Goal: Task Accomplishment & Management: Use online tool/utility

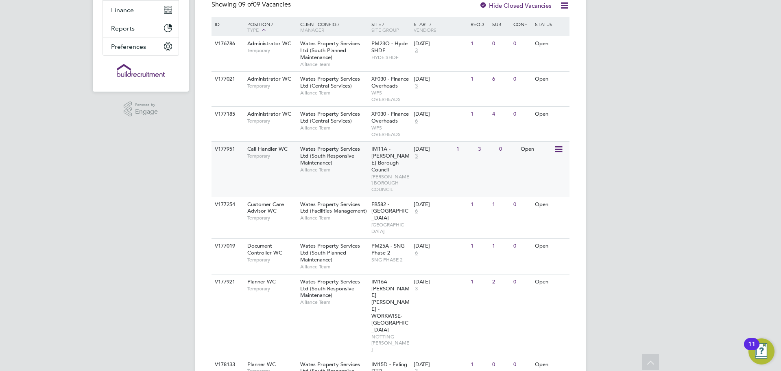
scroll to position [230, 0]
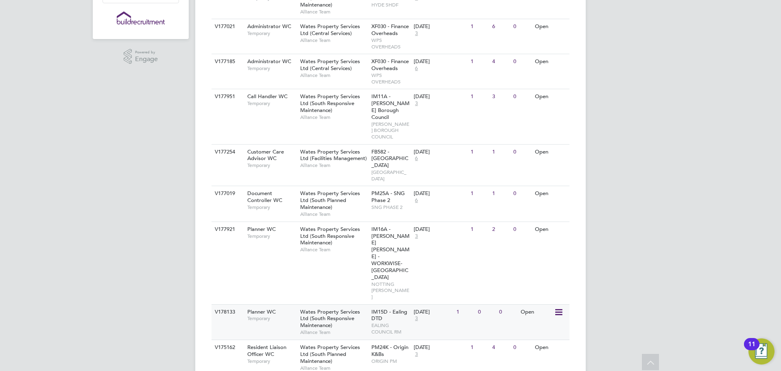
click at [280, 304] on div "V178133 Planner WC Temporary Wates Property Services Ltd (South Responsive Main…" at bounding box center [391, 321] width 358 height 35
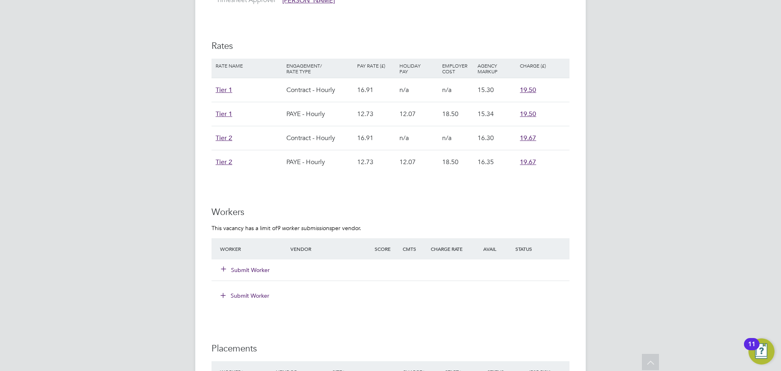
click at [251, 270] on button "Submit Worker" at bounding box center [245, 270] width 49 height 8
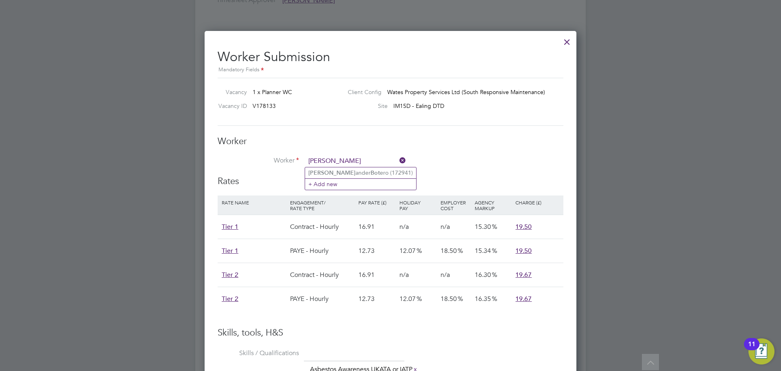
click at [332, 162] on input "[PERSON_NAME]" at bounding box center [356, 161] width 101 height 12
click at [332, 173] on li "[PERSON_NAME] ero (172941)" at bounding box center [360, 172] width 111 height 11
type input "[PERSON_NAME] (172941)"
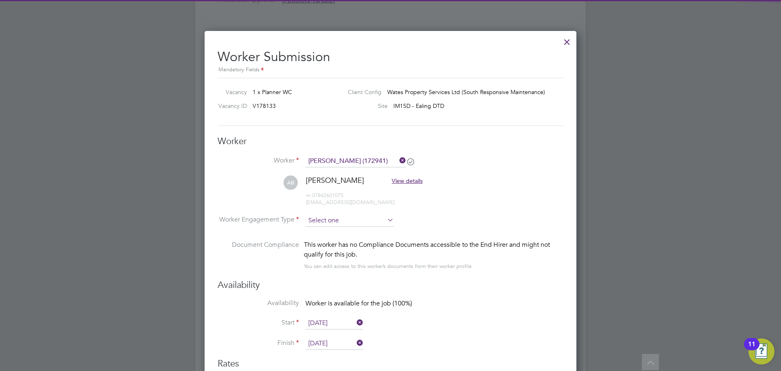
click at [337, 218] on input at bounding box center [350, 220] width 88 height 12
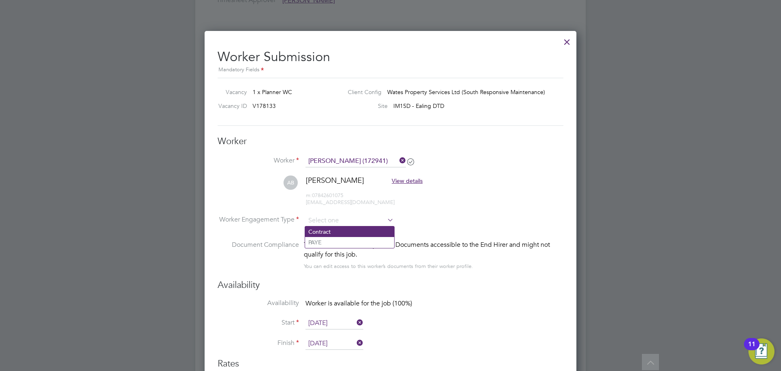
click at [336, 236] on li "Contract" at bounding box center [349, 231] width 89 height 11
type input "Contract"
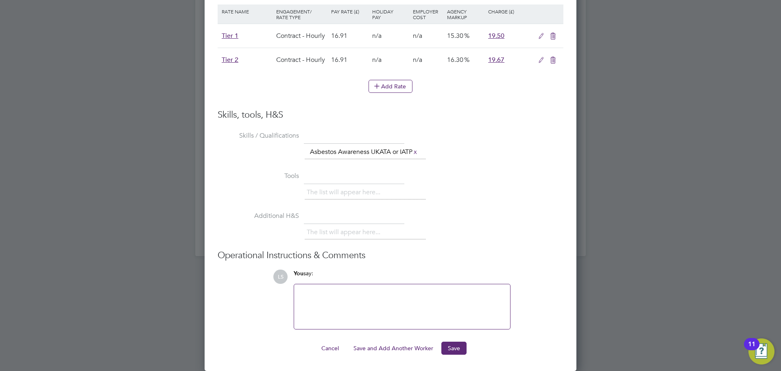
click at [558, 57] on icon at bounding box center [553, 60] width 10 height 7
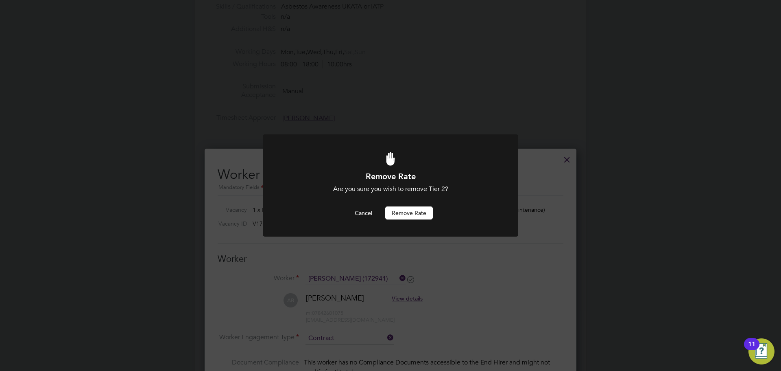
click at [409, 219] on button "Remove rate" at bounding box center [409, 212] width 48 height 13
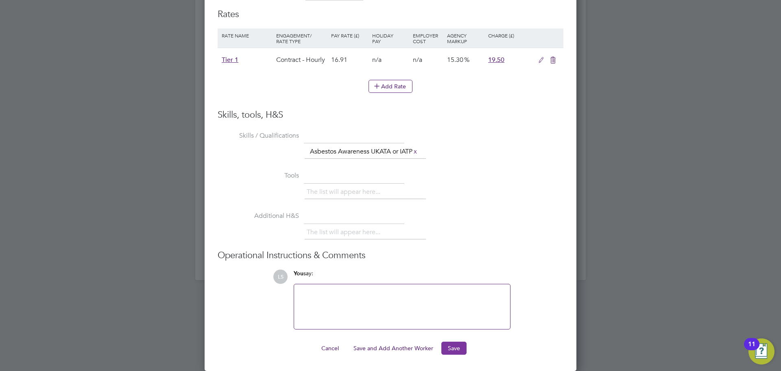
click at [453, 348] on button "Save" at bounding box center [454, 347] width 25 height 13
